Goal: Information Seeking & Learning: Learn about a topic

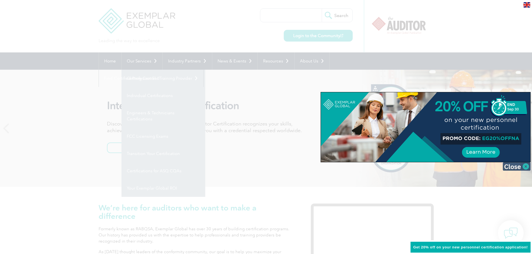
click at [515, 166] on img at bounding box center [516, 166] width 28 height 8
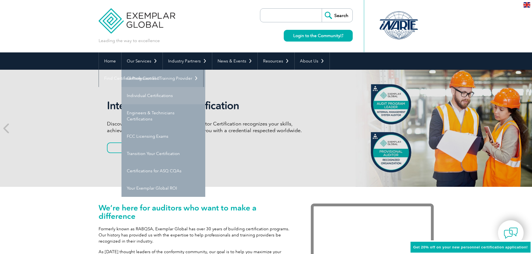
click at [139, 94] on link "Individual Certifications" at bounding box center [163, 95] width 84 height 17
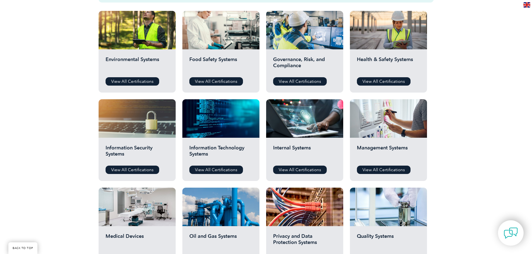
scroll to position [195, 0]
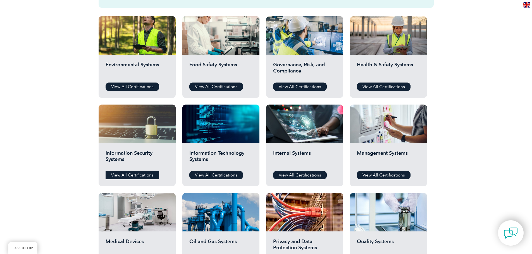
click at [136, 171] on link "View All Certifications" at bounding box center [132, 175] width 54 height 8
click at [222, 171] on link "View All Certifications" at bounding box center [216, 175] width 54 height 8
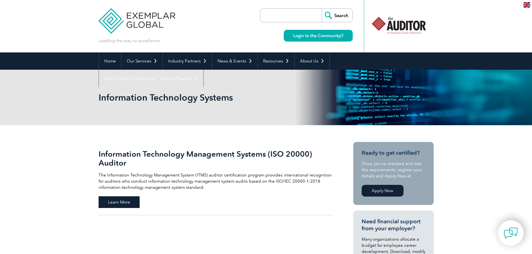
click at [118, 205] on span "Learn More" at bounding box center [118, 202] width 41 height 12
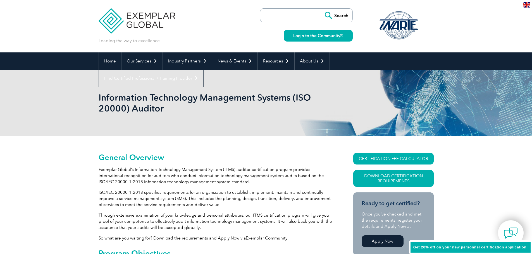
scroll to position [50, 0]
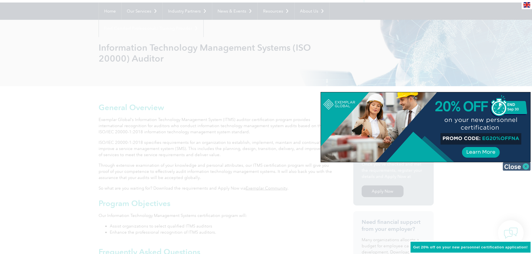
click at [524, 168] on img at bounding box center [516, 166] width 28 height 8
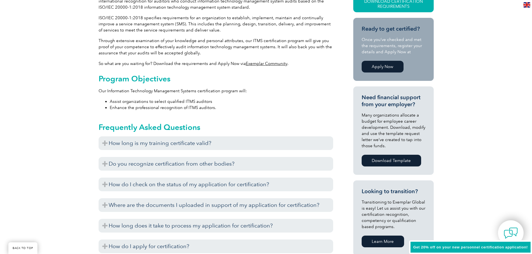
scroll to position [217, 0]
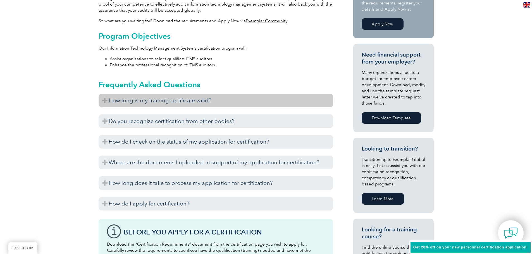
click at [191, 100] on h3 "How long is my training certificate valid?" at bounding box center [215, 101] width 234 height 14
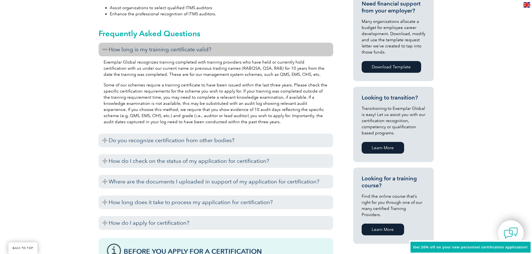
scroll to position [273, 0]
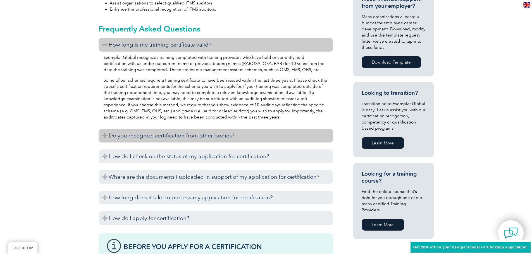
click at [172, 136] on h3 "Do you recognize certification from other bodies?" at bounding box center [215, 136] width 234 height 14
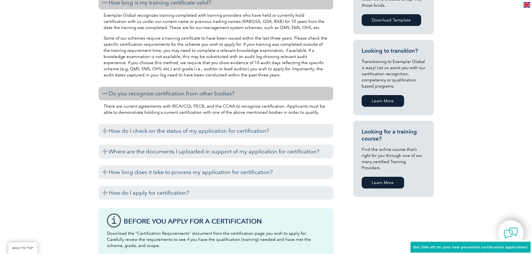
scroll to position [329, 0]
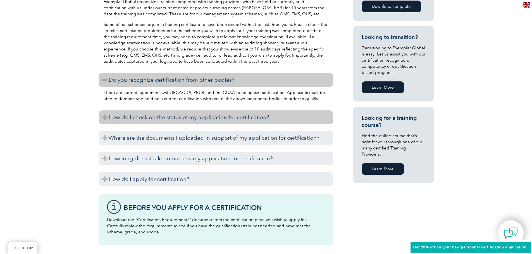
click at [197, 119] on h3 "How do I check on the status of my application for certification?" at bounding box center [215, 117] width 234 height 14
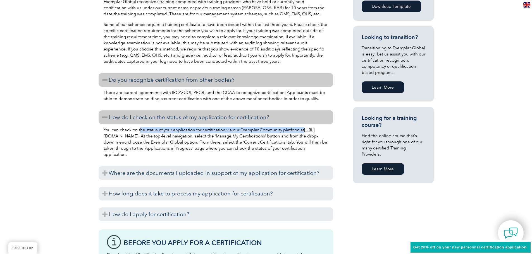
drag, startPoint x: 139, startPoint y: 129, endPoint x: 311, endPoint y: 130, distance: 171.6
click at [311, 130] on p "You can check on the status of your application for certification via our Exemp…" at bounding box center [216, 142] width 224 height 31
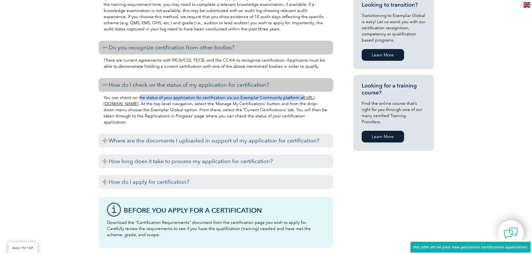
scroll to position [441, 0]
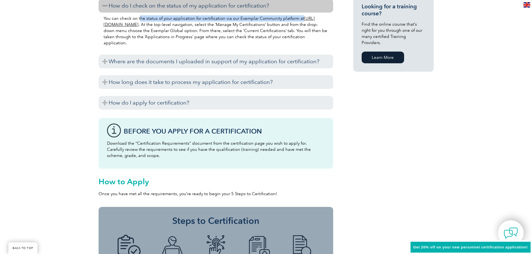
drag, startPoint x: 105, startPoint y: 145, endPoint x: 180, endPoint y: 157, distance: 76.3
click at [180, 157] on div "Before You Apply For a Certification Download the “Certification Requirements” …" at bounding box center [215, 143] width 234 height 51
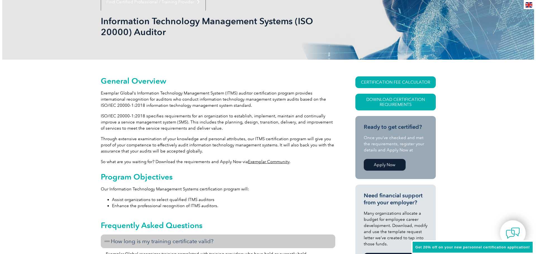
scroll to position [112, 0]
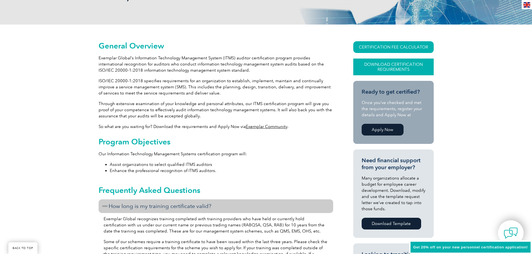
click at [380, 66] on link "Download Certification Requirements" at bounding box center [393, 67] width 80 height 17
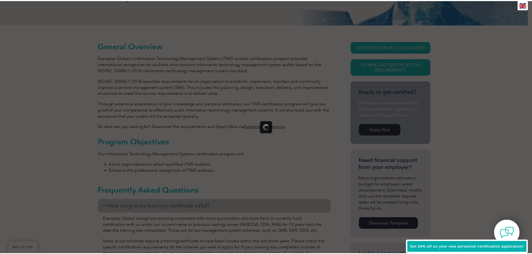
scroll to position [0, 0]
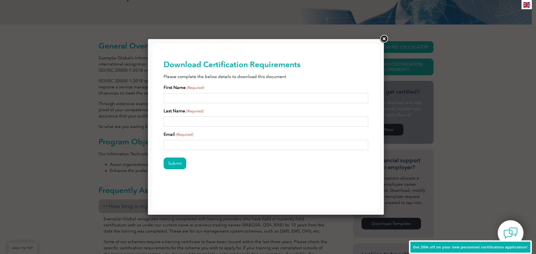
click at [384, 39] on link at bounding box center [384, 39] width 10 height 10
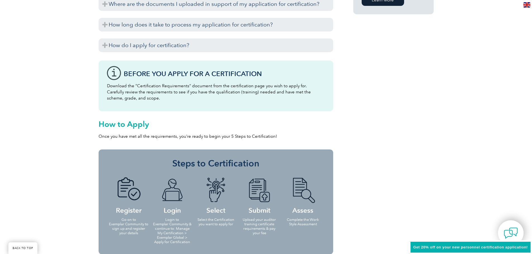
scroll to position [502, 0]
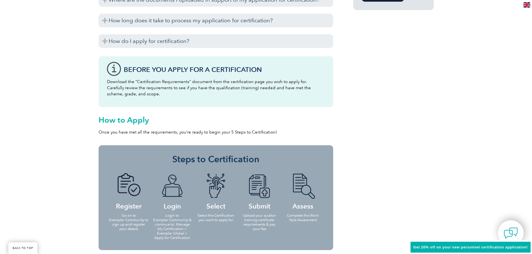
drag, startPoint x: 224, startPoint y: 81, endPoint x: 301, endPoint y: 95, distance: 77.6
click at [301, 95] on p "Download the “Certification Requirements” document from the certification page …" at bounding box center [216, 88] width 218 height 18
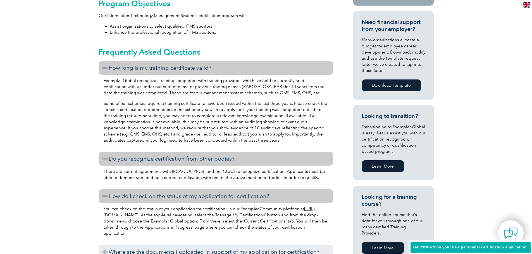
scroll to position [0, 0]
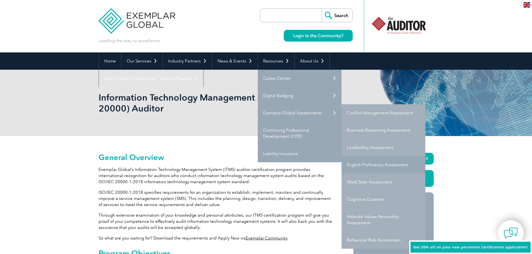
click at [402, 165] on link "English Proficiency Assessment" at bounding box center [383, 164] width 84 height 17
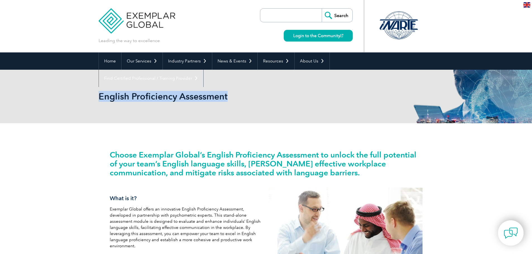
click at [233, 101] on div "English Proficiency Assessment" at bounding box center [265, 97] width 335 height 54
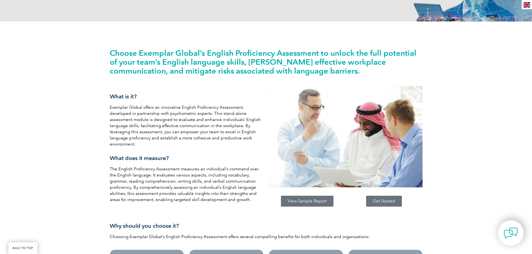
scroll to position [112, 0]
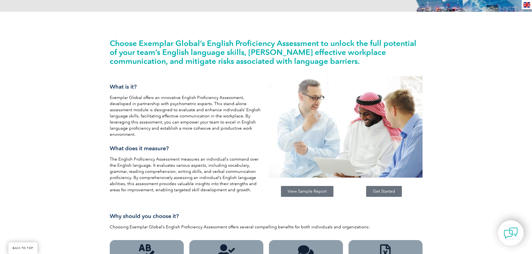
click at [316, 191] on span "View Sample Report" at bounding box center [306, 191] width 39 height 4
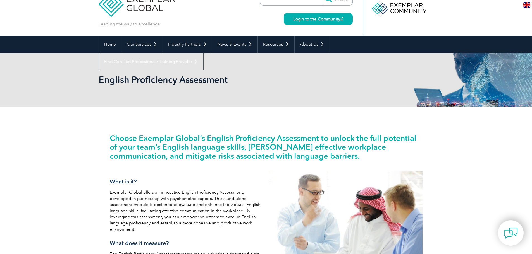
scroll to position [0, 0]
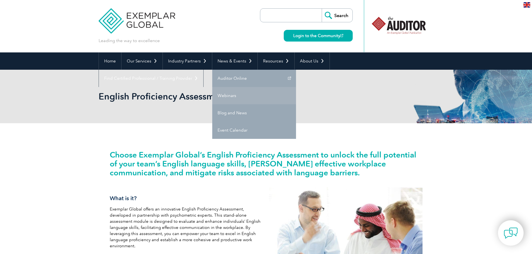
click at [231, 95] on link "Webinars" at bounding box center [254, 95] width 84 height 17
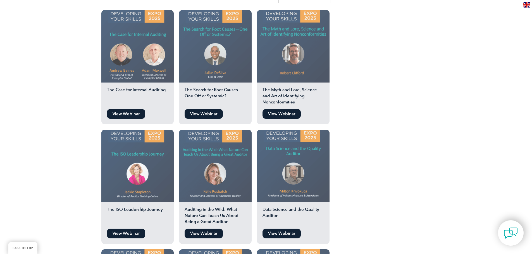
scroll to position [502, 0]
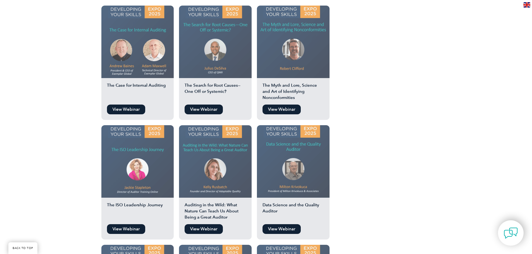
click at [202, 224] on link "View Webinar" at bounding box center [203, 229] width 38 height 10
